Goal: Check status

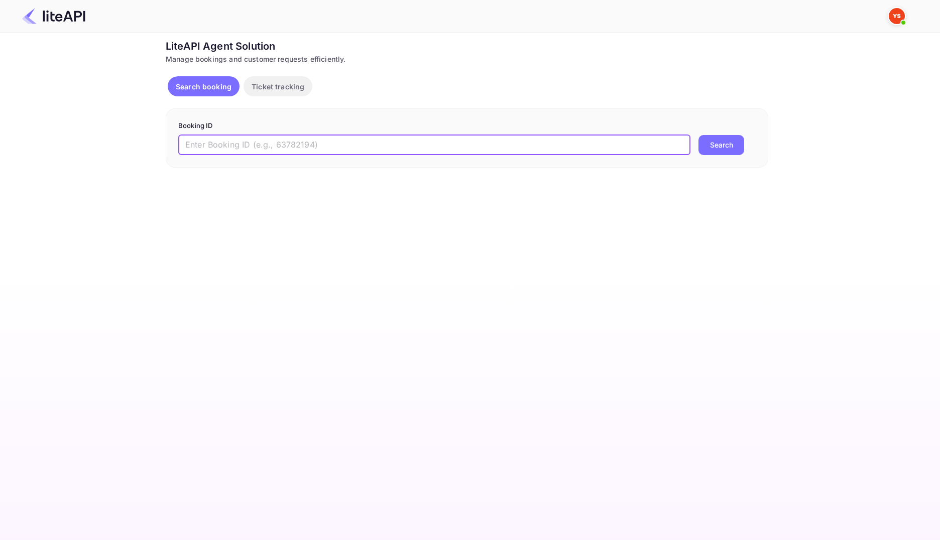
click at [332, 142] on input "text" at bounding box center [434, 145] width 512 height 20
paste input "8409744"
type input "8409744"
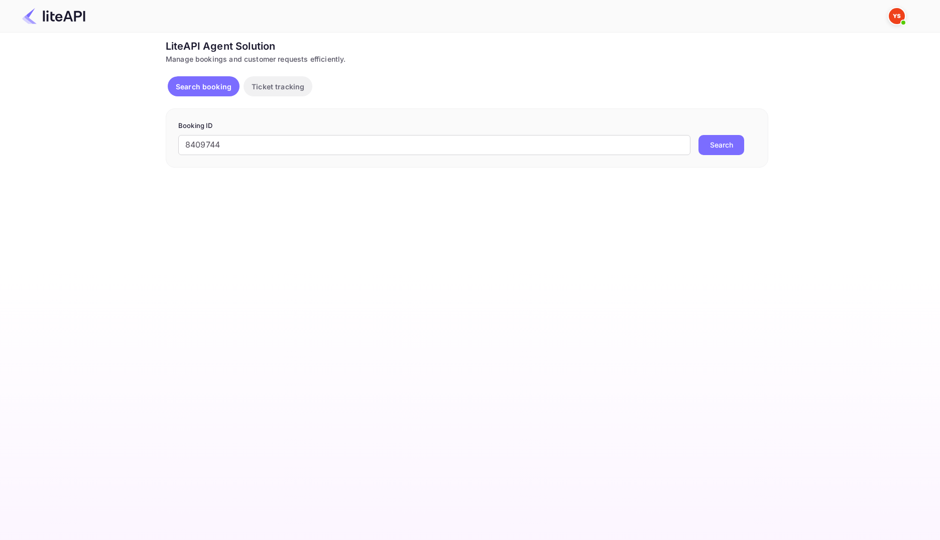
click at [729, 140] on button "Search" at bounding box center [721, 145] width 46 height 20
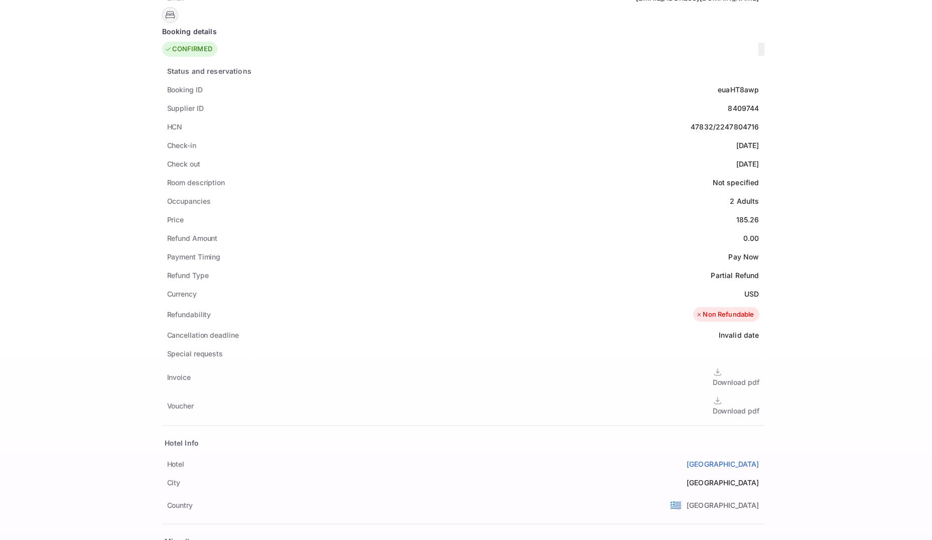
scroll to position [201, 0]
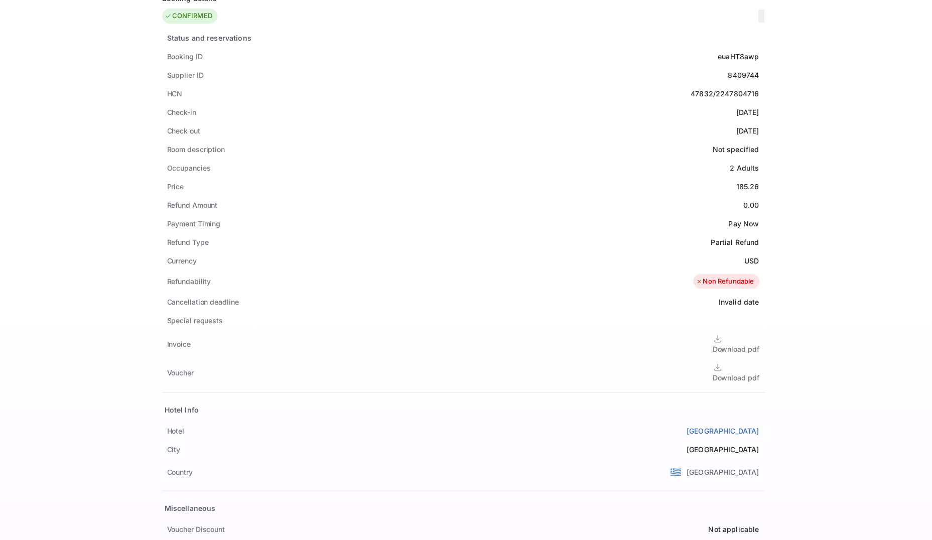
click at [713, 373] on div "Download pdf" at bounding box center [736, 378] width 47 height 11
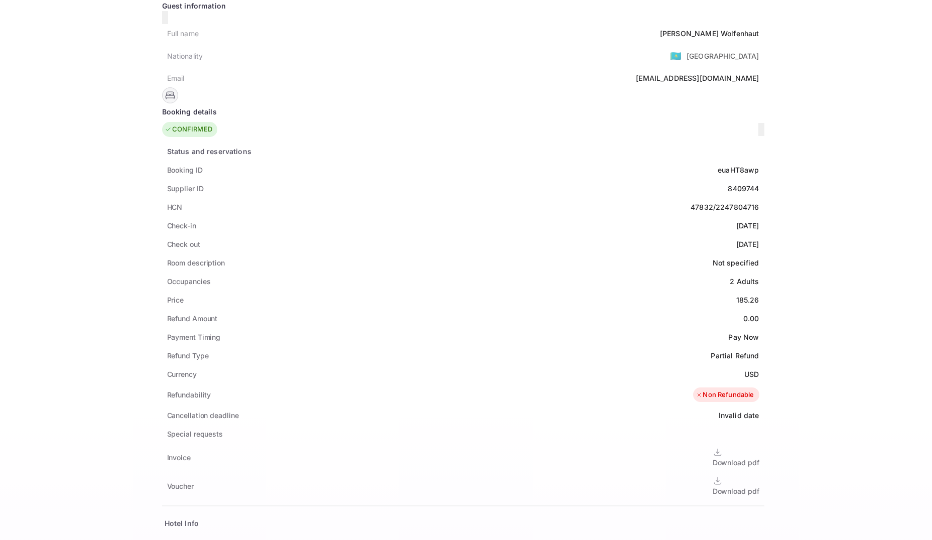
scroll to position [0, 0]
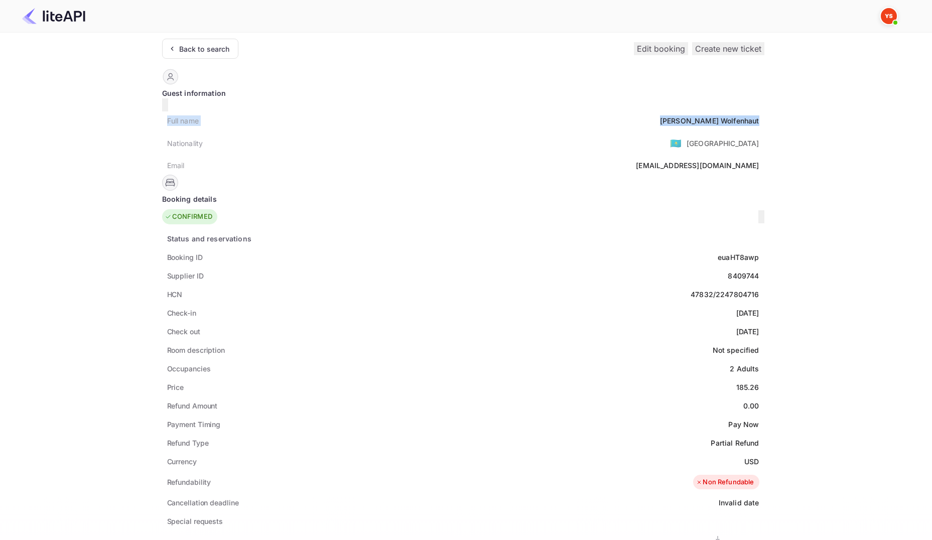
drag, startPoint x: 171, startPoint y: 115, endPoint x: 454, endPoint y: 116, distance: 283.2
click at [454, 116] on div "Full name [PERSON_NAME]" at bounding box center [463, 120] width 603 height 19
copy div "Full name [PERSON_NAME]"
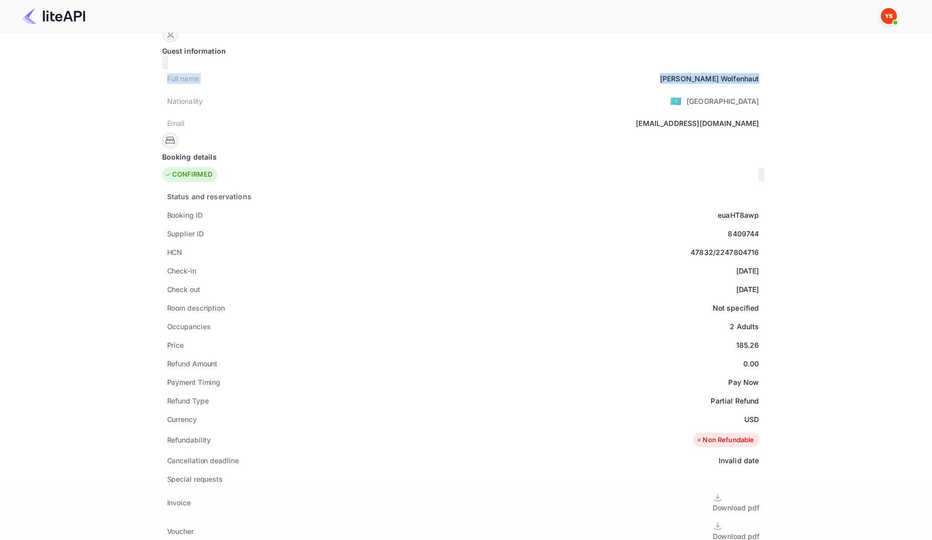
scroll to position [100, 0]
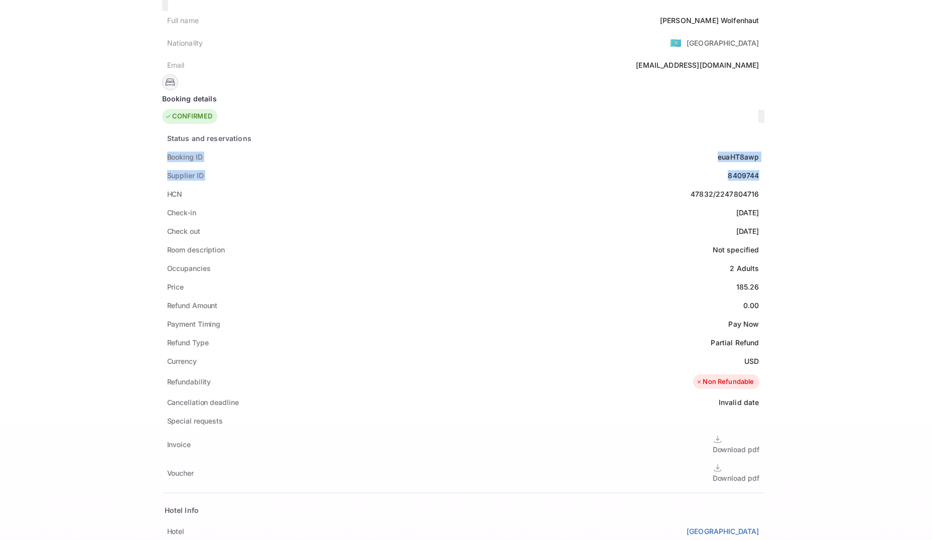
drag, startPoint x: 173, startPoint y: 147, endPoint x: 450, endPoint y: 164, distance: 277.7
click at [450, 164] on div "Status and reservations Booking ID euaHT8awp Supplier ID 8409744 HCN 47832/2247…" at bounding box center [463, 402] width 603 height 547
copy div "Booking ID euaHT8awp Supplier ID 8409744"
drag, startPoint x: 170, startPoint y: 199, endPoint x: 454, endPoint y: 214, distance: 284.6
click at [454, 214] on div "Status and reservations Booking ID euaHT8awp Supplier ID 8409744 HCN 47832/2247…" at bounding box center [463, 402] width 603 height 547
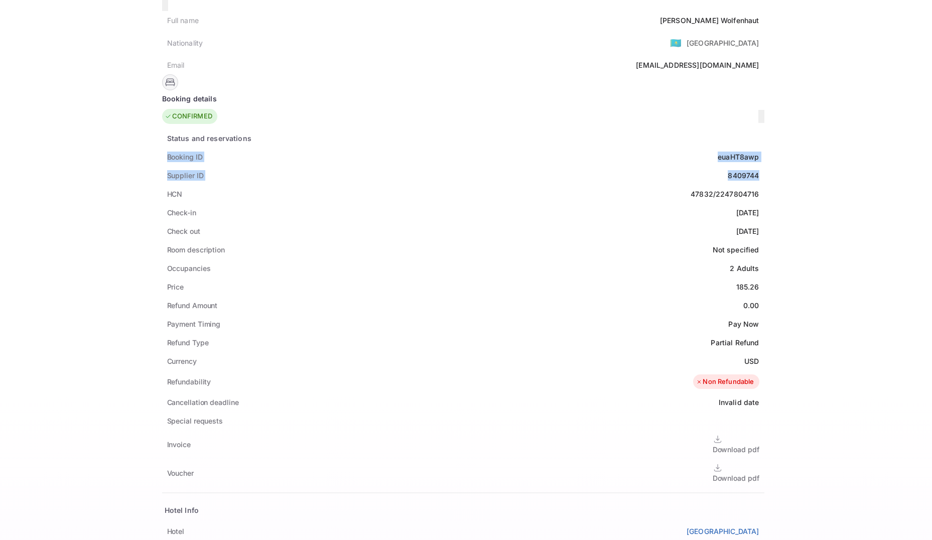
copy div "Check-in [DATE] Check out [DATE]"
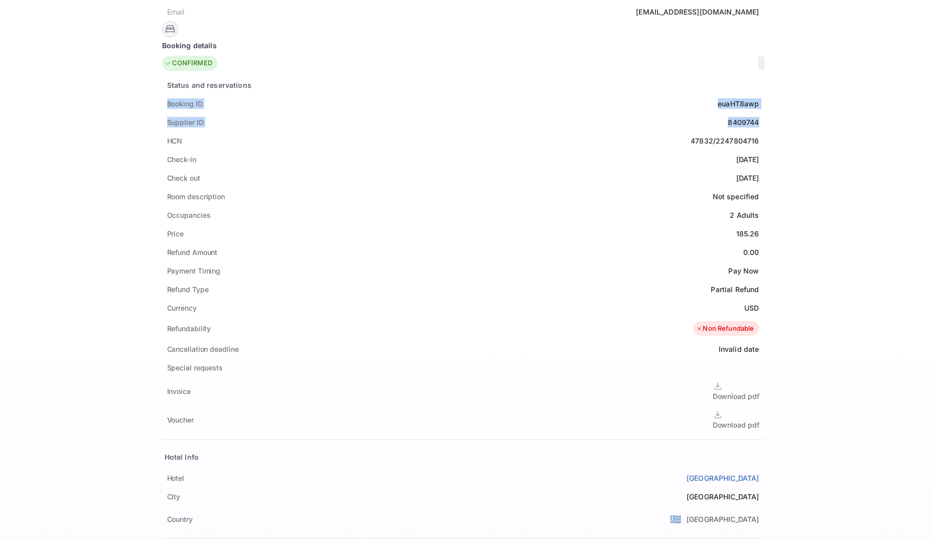
scroll to position [246, 0]
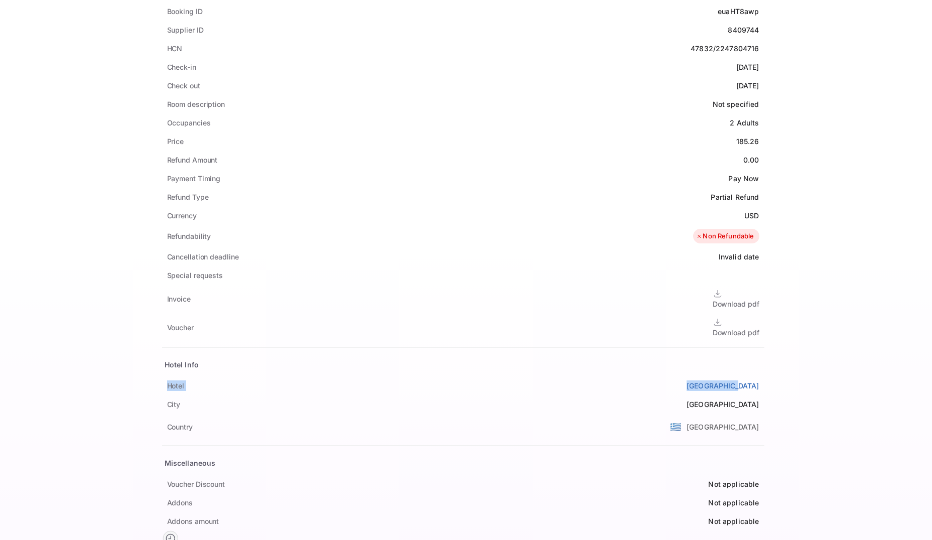
drag, startPoint x: 172, startPoint y: 373, endPoint x: 452, endPoint y: 373, distance: 280.7
click at [452, 377] on div "[GEOGRAPHIC_DATA]" at bounding box center [463, 386] width 603 height 19
copy div "[GEOGRAPHIC_DATA]"
